Goal: Task Accomplishment & Management: Use online tool/utility

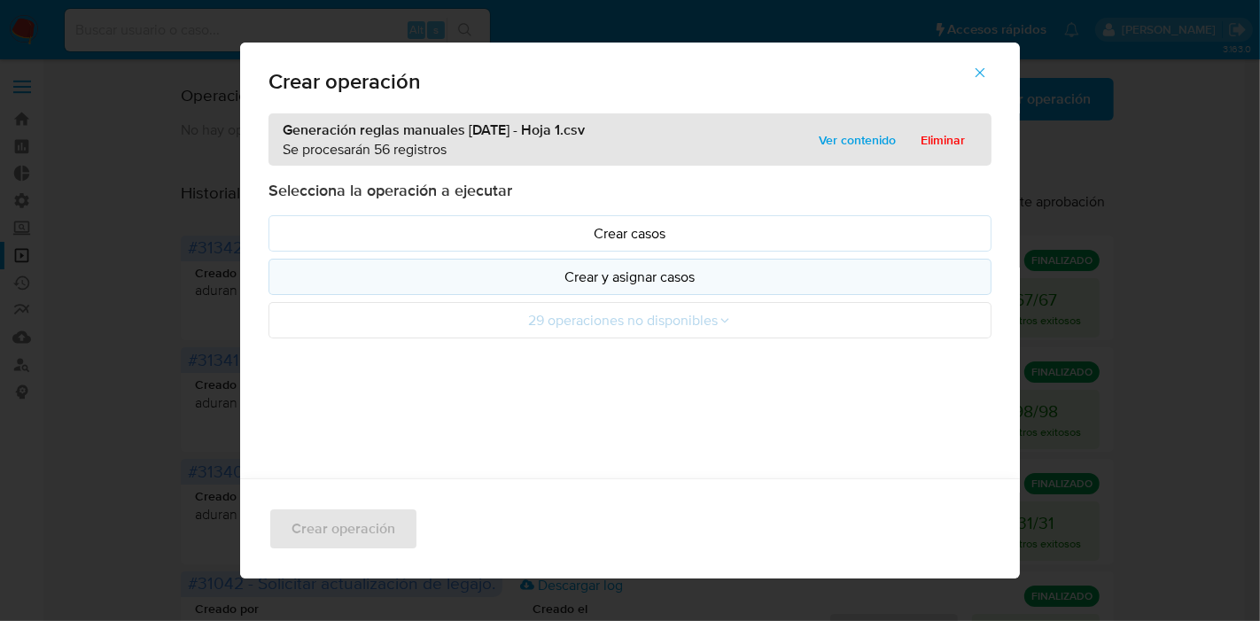
click at [587, 267] on p "Crear y asignar casos" at bounding box center [630, 277] width 693 height 20
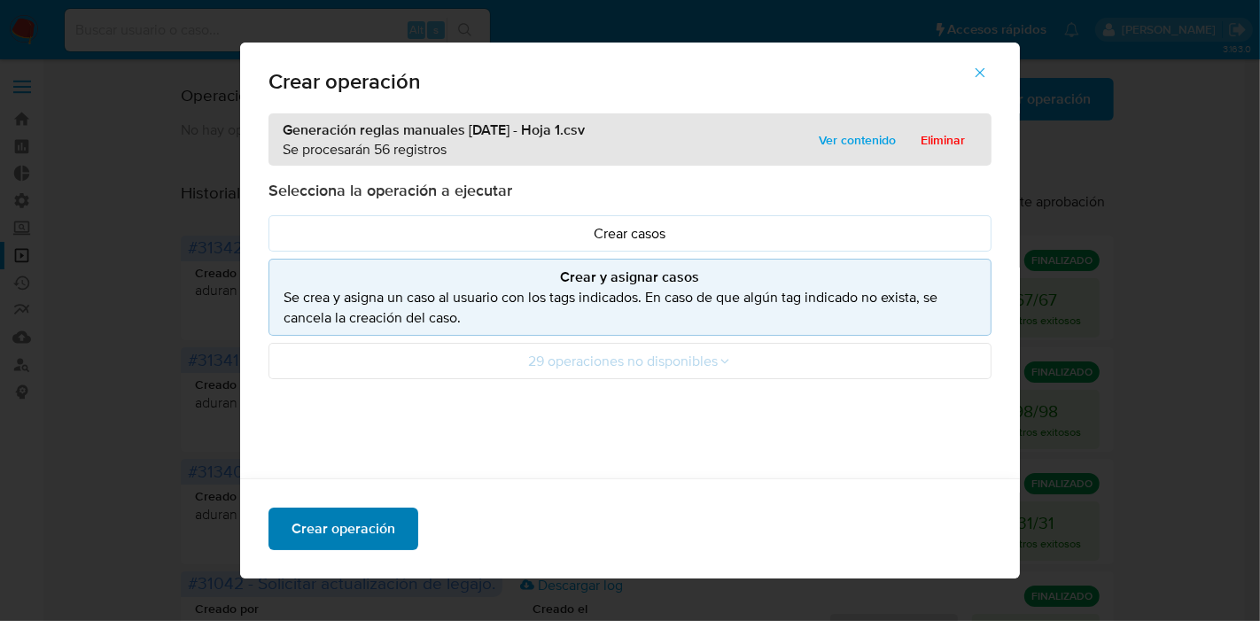
click at [371, 527] on span "Crear operación" at bounding box center [344, 528] width 104 height 39
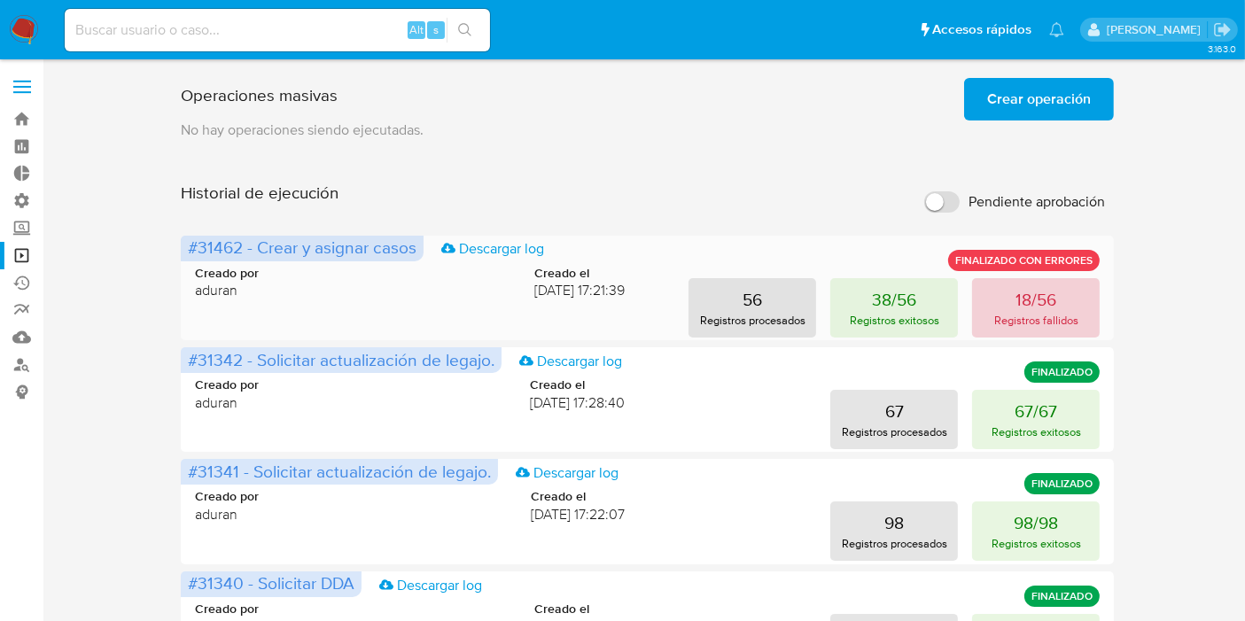
click at [1045, 290] on p "18/56" at bounding box center [1035, 299] width 41 height 25
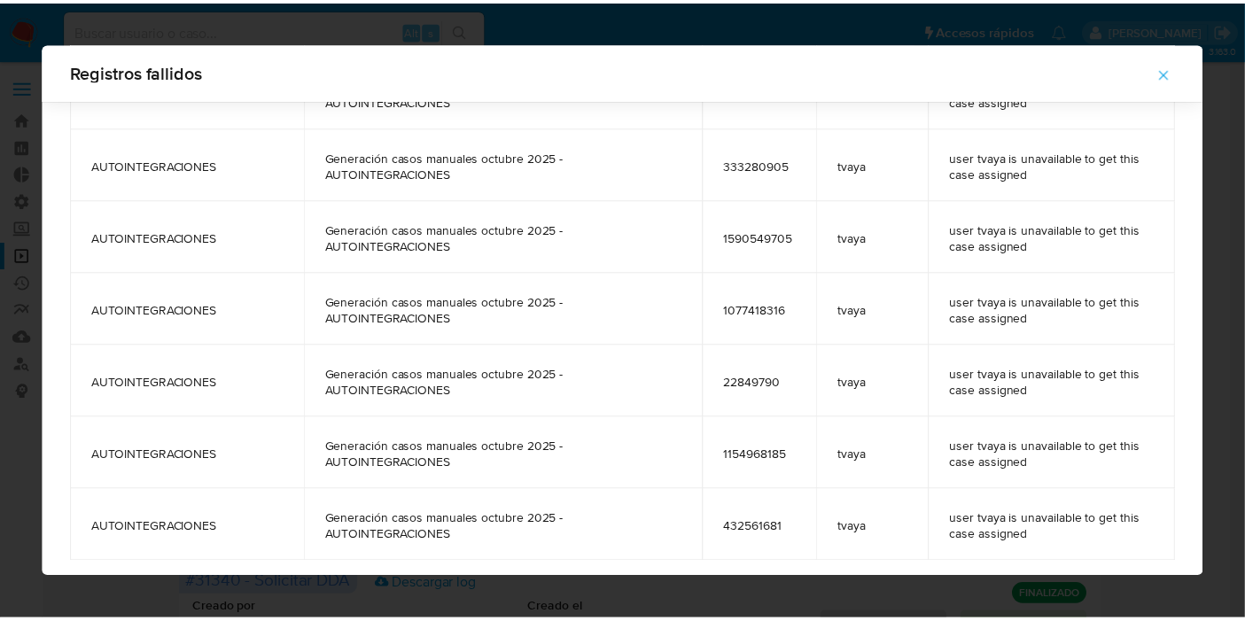
scroll to position [900, 0]
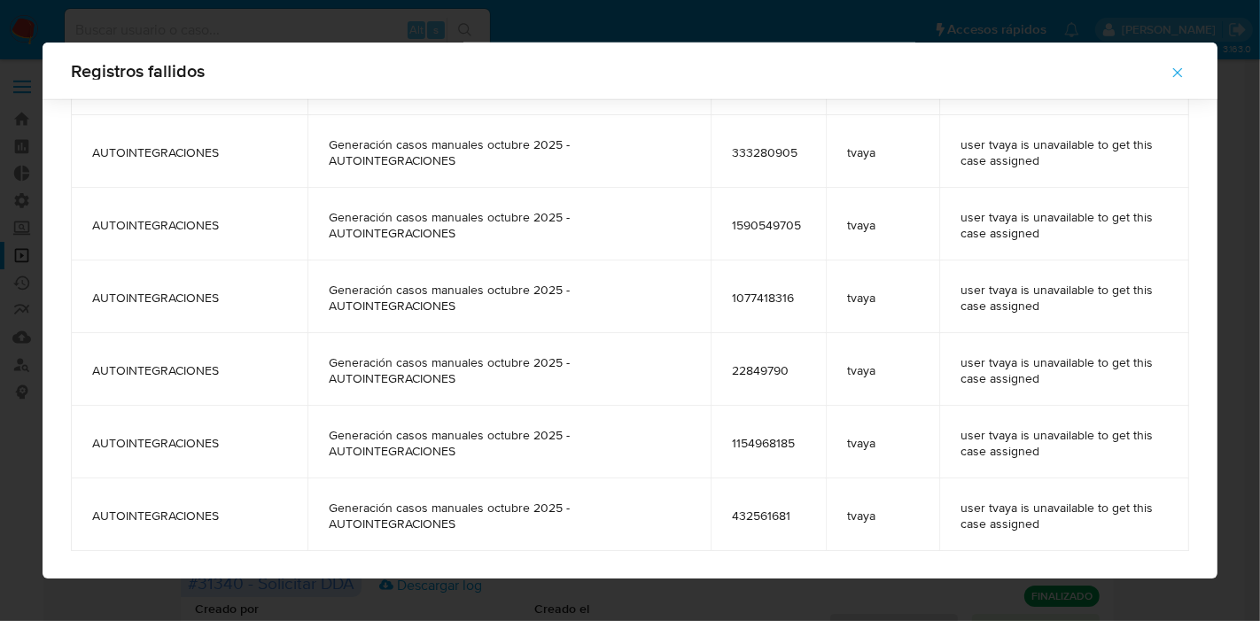
click at [1174, 81] on span "button" at bounding box center [1178, 72] width 16 height 39
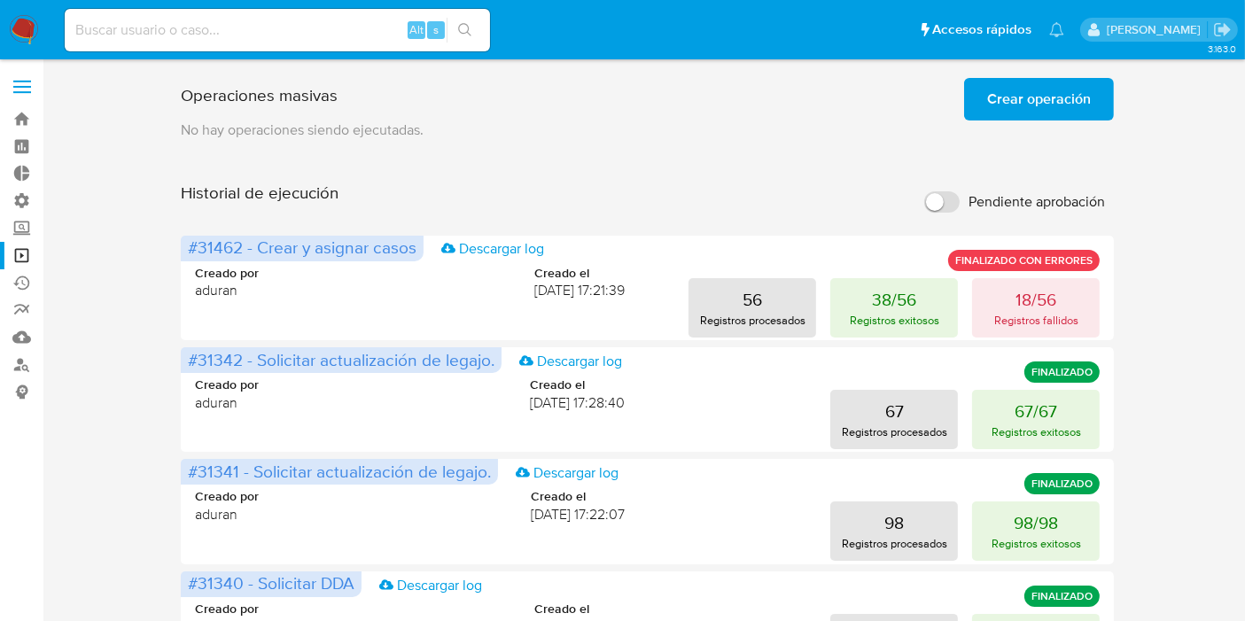
click at [1088, 125] on p "No hay operaciones siendo ejecutadas." at bounding box center [648, 129] width 934 height 19
click at [1080, 102] on span "Crear operación" at bounding box center [1039, 99] width 104 height 39
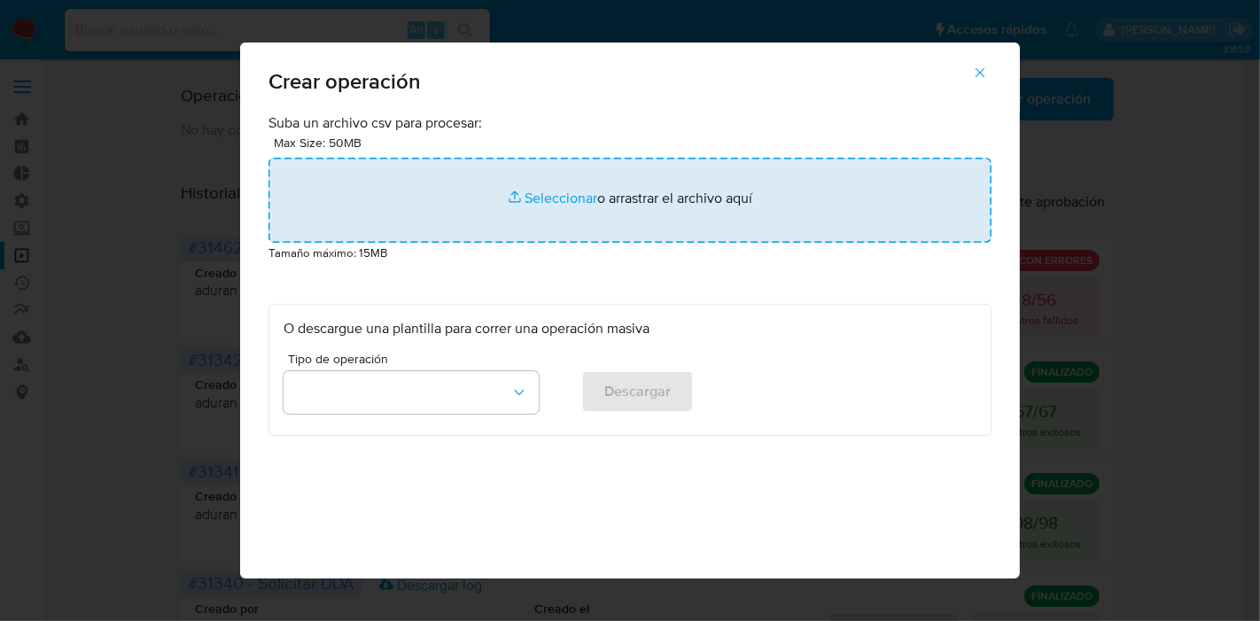
click at [565, 180] on input "file" at bounding box center [629, 200] width 723 height 85
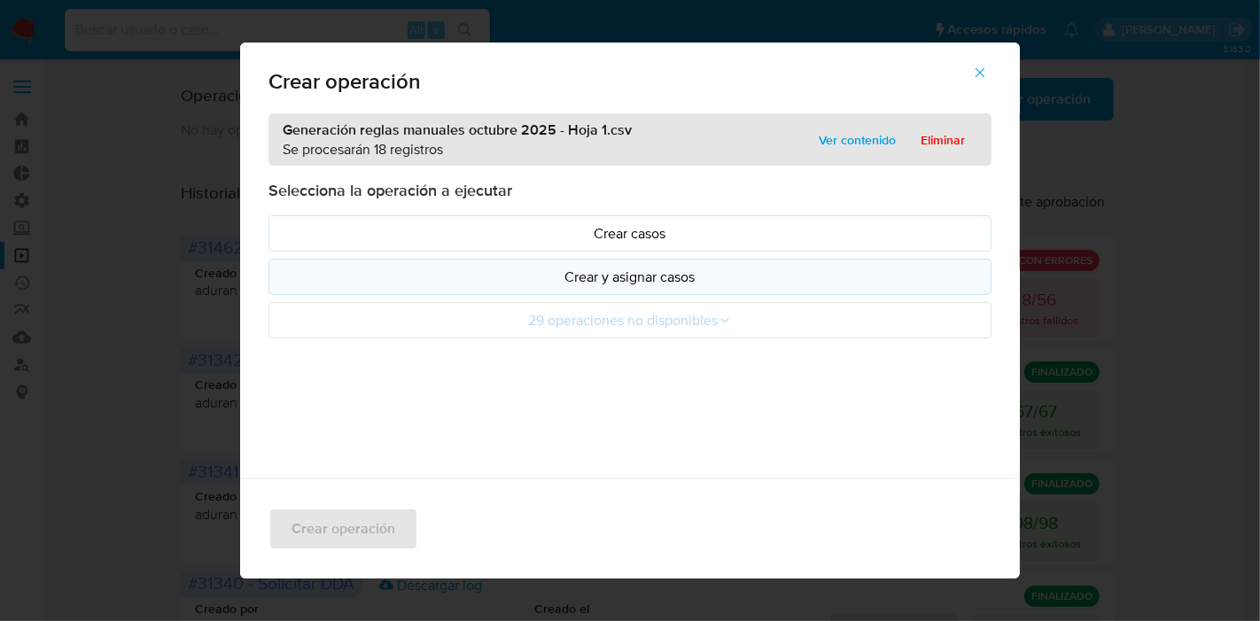
click at [627, 283] on p "Crear y asignar casos" at bounding box center [630, 277] width 693 height 20
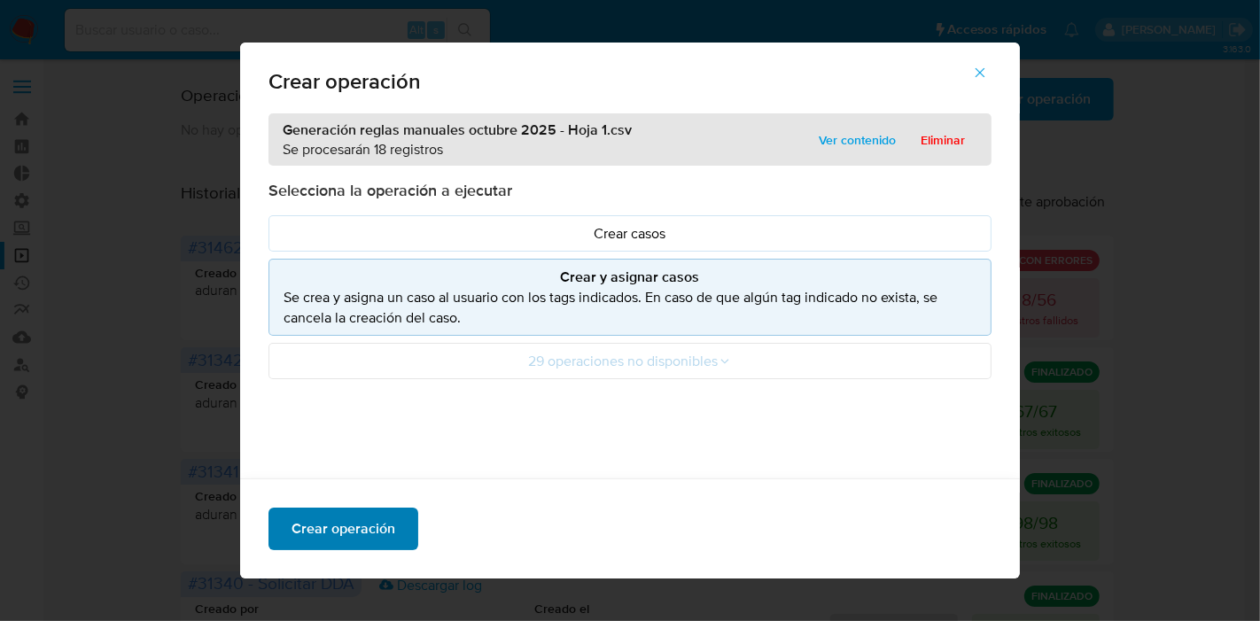
click at [352, 523] on span "Crear operación" at bounding box center [344, 528] width 104 height 39
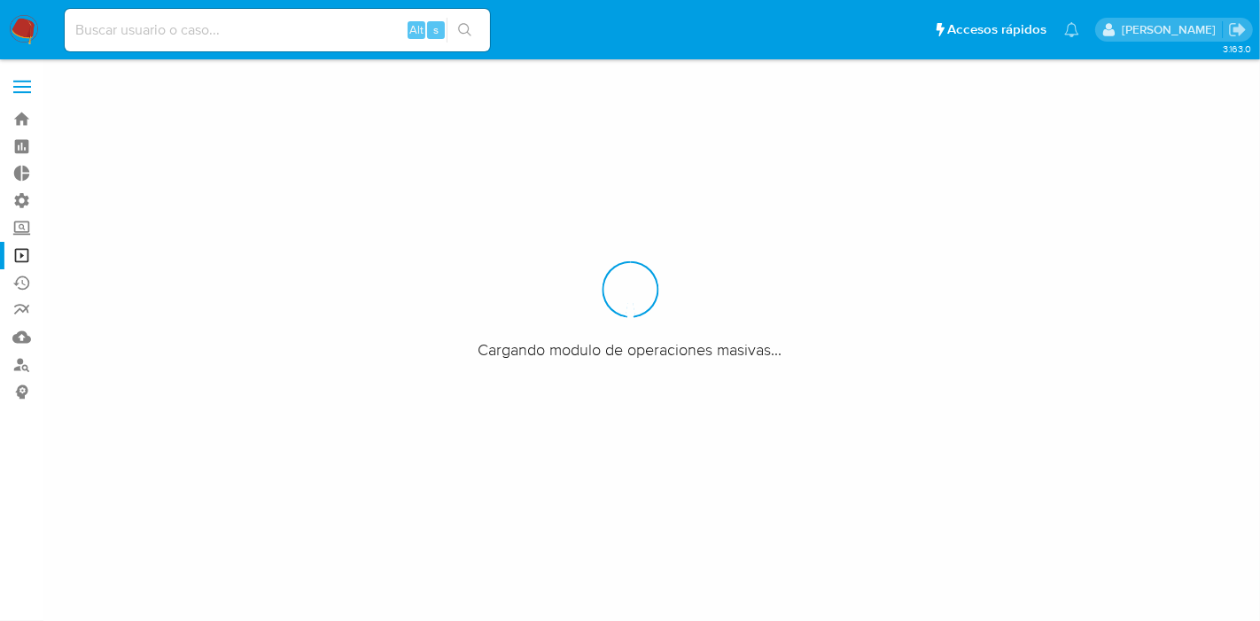
click at [15, 497] on aside "Bandeja Tablero Tablero Externo Administración Reglas Roles Usuarios Equipos Co…" at bounding box center [21, 310] width 43 height 621
